Goal: Register for event/course

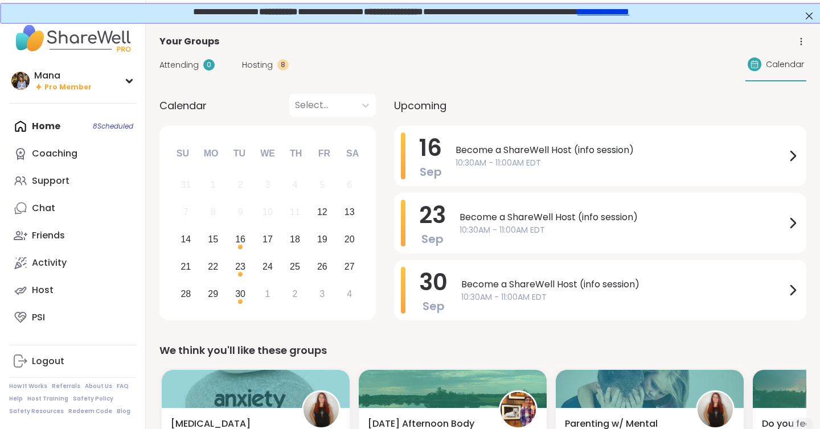
click at [626, 13] on link "**********" at bounding box center [602, 10] width 52 height 9
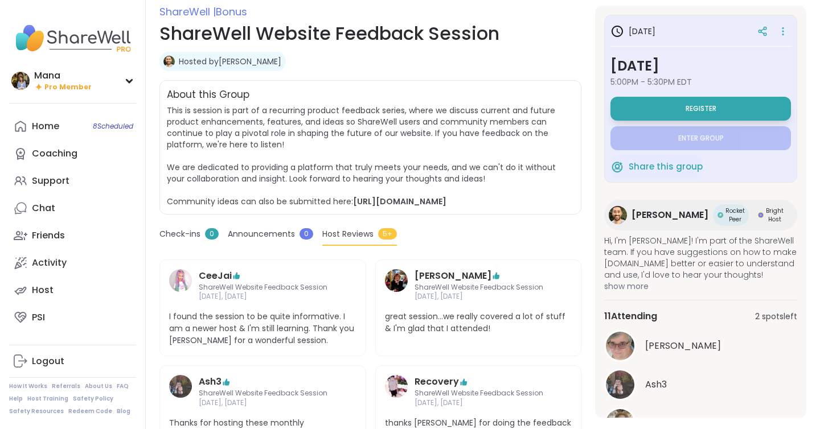
scroll to position [55, 0]
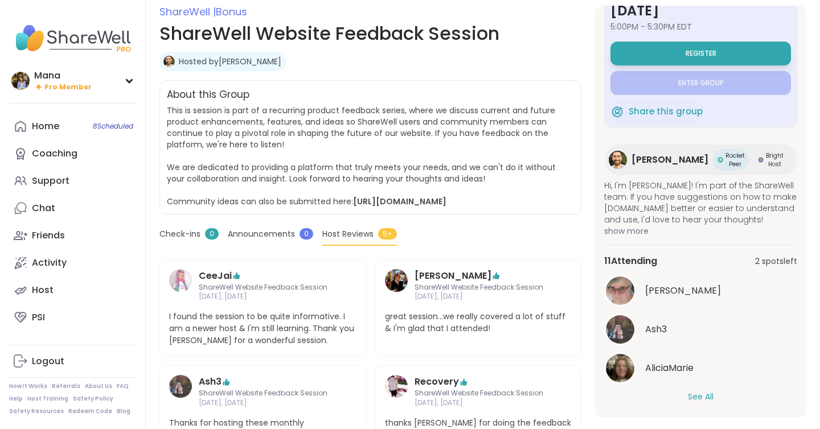
click at [686, 391] on div "See All" at bounding box center [700, 397] width 193 height 12
click at [695, 393] on button "See All" at bounding box center [701, 397] width 26 height 12
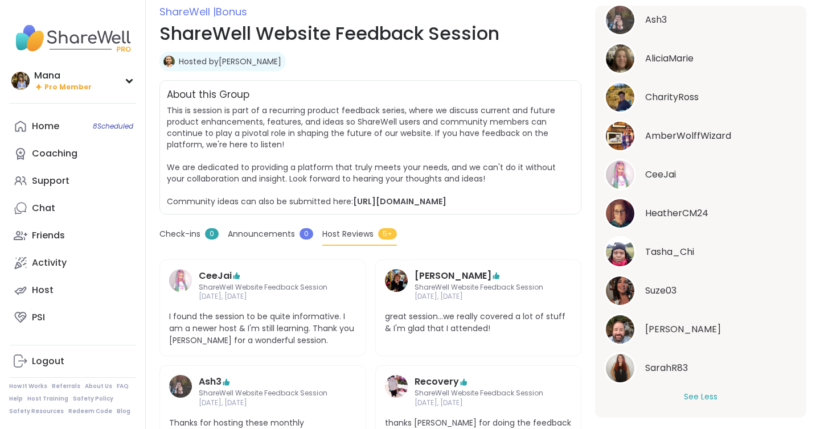
scroll to position [5, 0]
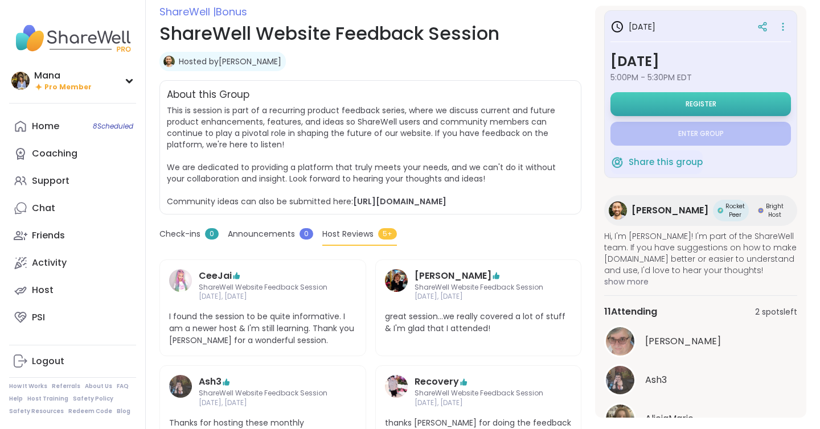
click at [688, 88] on div "in 5 days Wednesday, Sep 17 5:00PM - 5:30PM EDT Register Enter group" at bounding box center [700, 81] width 180 height 129
click at [686, 100] on span "Register" at bounding box center [701, 104] width 31 height 9
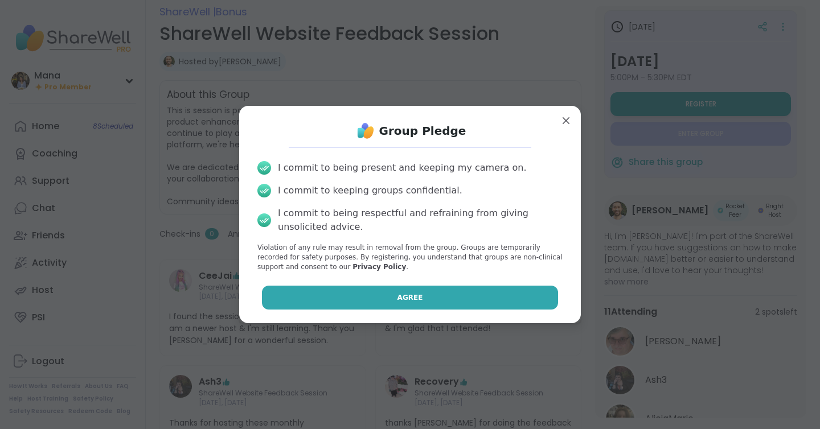
click at [412, 292] on button "Agree" at bounding box center [410, 298] width 297 height 24
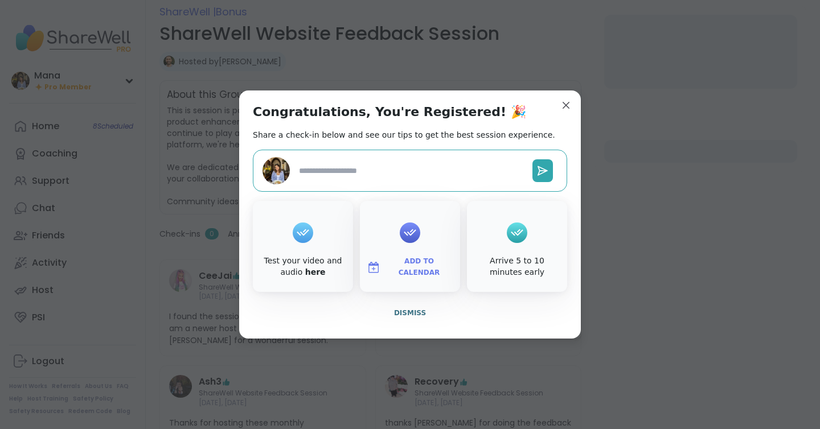
type textarea "*"
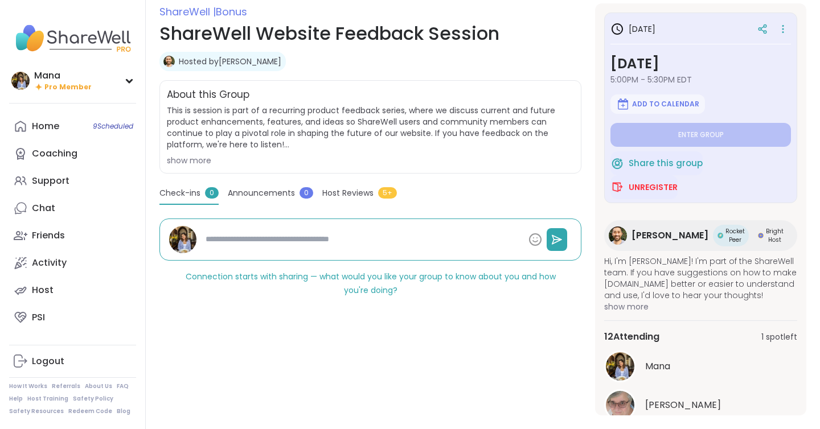
scroll to position [78, 0]
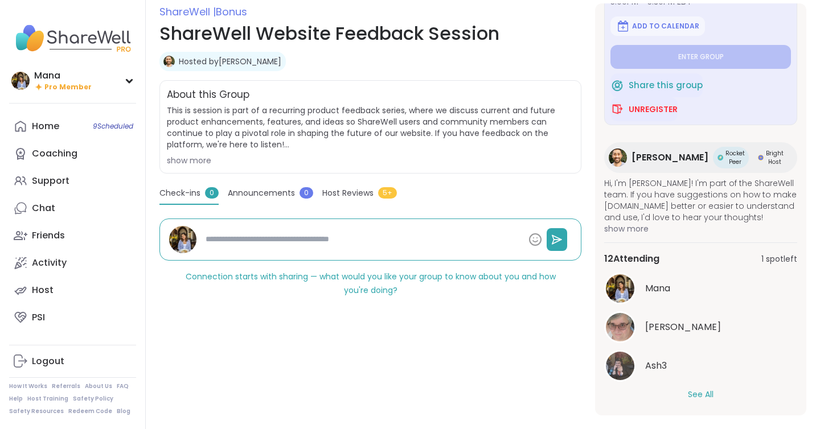
click at [691, 394] on button "See All" at bounding box center [701, 395] width 26 height 12
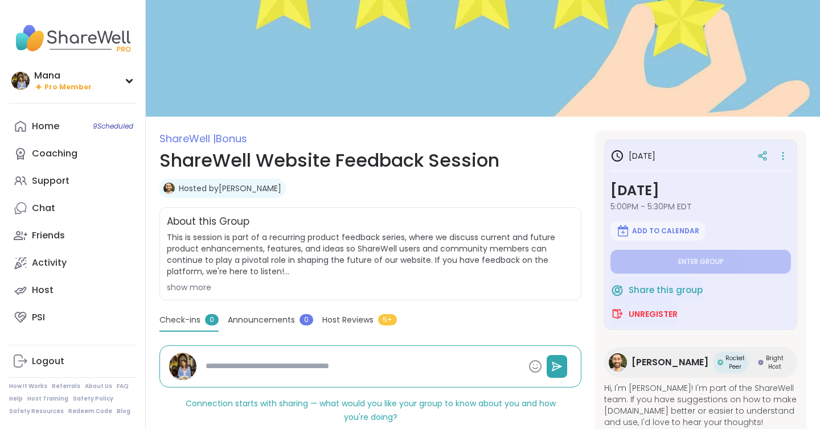
scroll to position [0, 0]
